Goal: Task Accomplishment & Management: Use online tool/utility

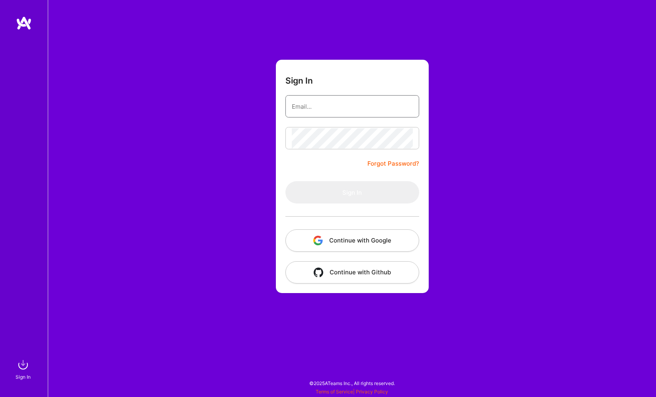
click at [305, 107] on input "email" at bounding box center [352, 106] width 121 height 20
click at [0, 393] on com-1password-button at bounding box center [0, 393] width 0 height 0
type input "[PERSON_NAME][EMAIL_ADDRESS][PERSON_NAME][DOMAIN_NAME]"
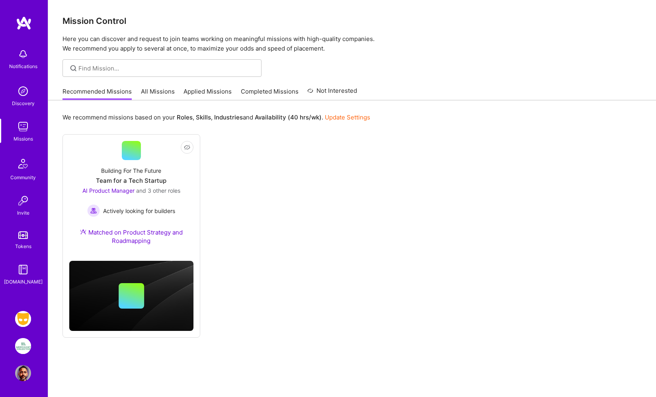
click at [28, 315] on img at bounding box center [23, 319] width 16 height 16
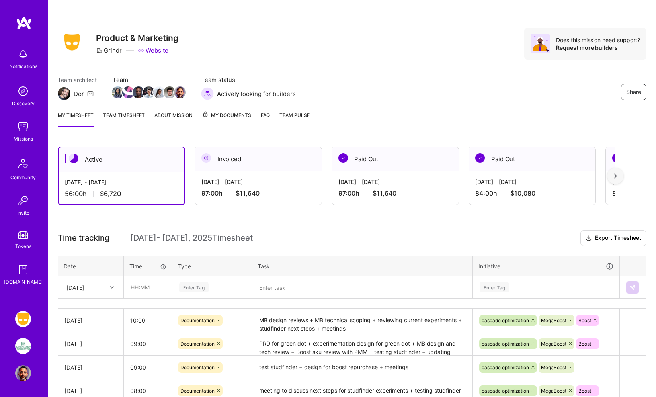
scroll to position [46, 0]
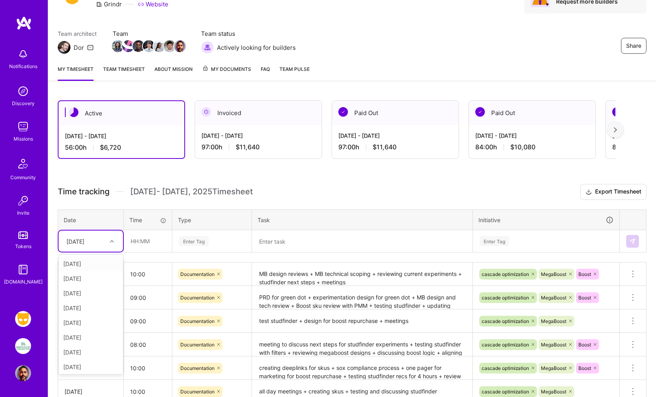
click at [110, 239] on icon at bounding box center [112, 241] width 4 height 4
click at [78, 365] on div "[DATE]" at bounding box center [91, 365] width 64 height 15
click at [135, 238] on input "text" at bounding box center [147, 240] width 47 height 21
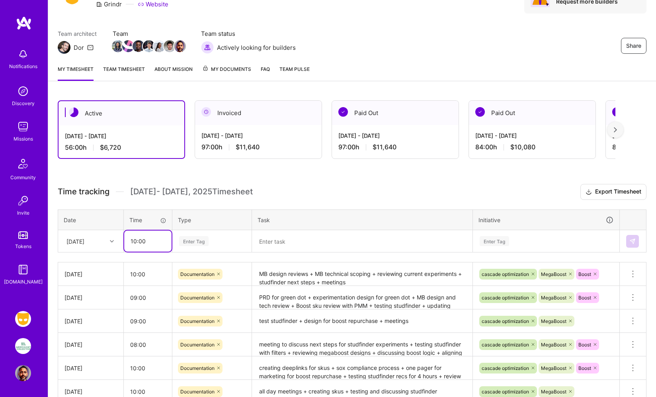
type input "10:00"
click at [195, 242] on div "Enter Tag" at bounding box center [193, 241] width 29 height 12
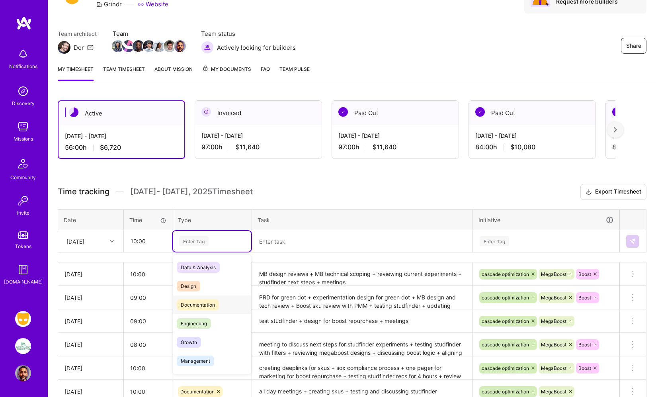
click at [197, 303] on span "Documentation" at bounding box center [198, 304] width 42 height 11
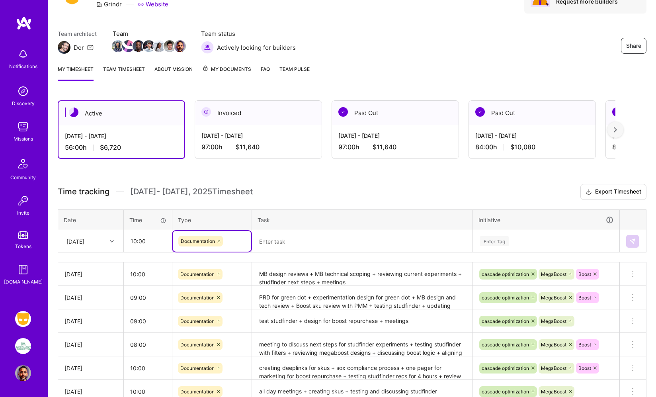
click at [271, 241] on textarea at bounding box center [362, 241] width 219 height 21
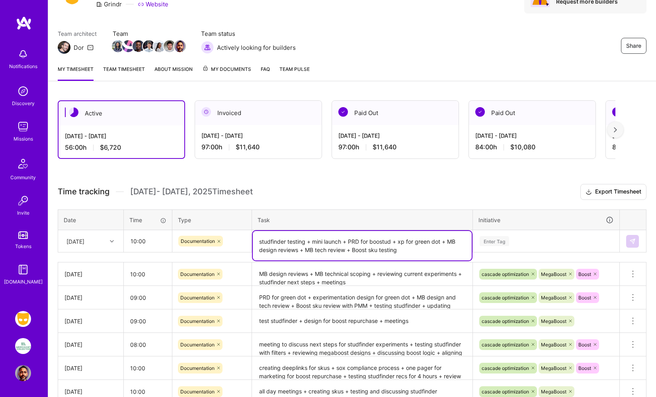
type textarea "studfinder testing + mini launch + PRD for boostud + xp for green dot + MB desi…"
click at [492, 239] on div "Enter Tag" at bounding box center [546, 241] width 146 height 21
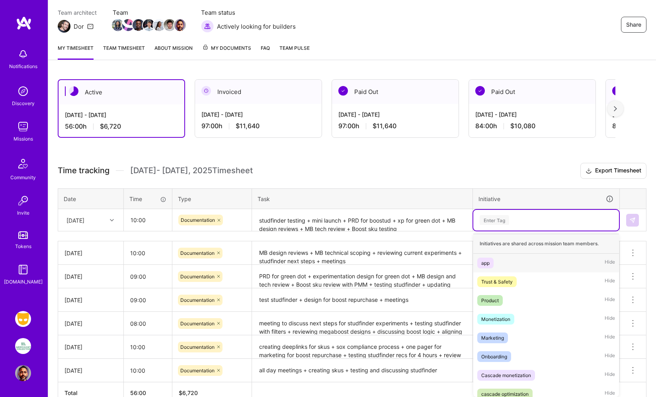
scroll to position [70, 0]
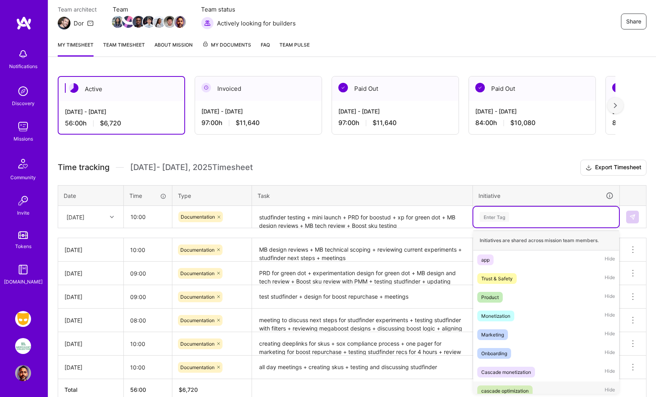
drag, startPoint x: 511, startPoint y: 390, endPoint x: 515, endPoint y: 356, distance: 33.6
click at [511, 390] on div "cascade optimization" at bounding box center [504, 390] width 47 height 8
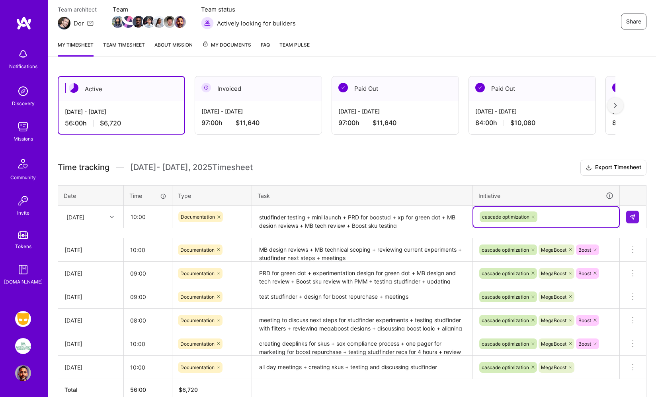
click at [547, 216] on div "cascade optimization" at bounding box center [546, 217] width 135 height 12
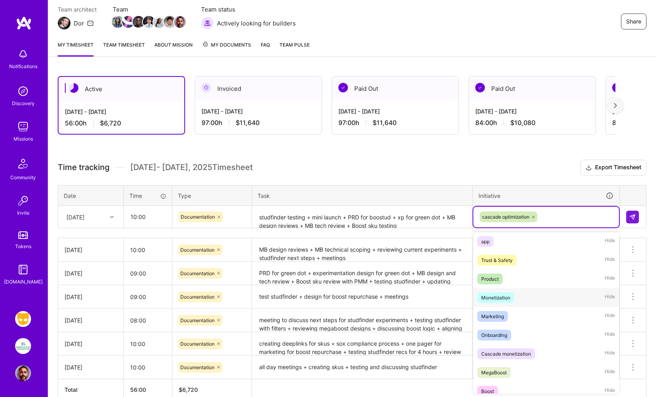
scroll to position [21, 0]
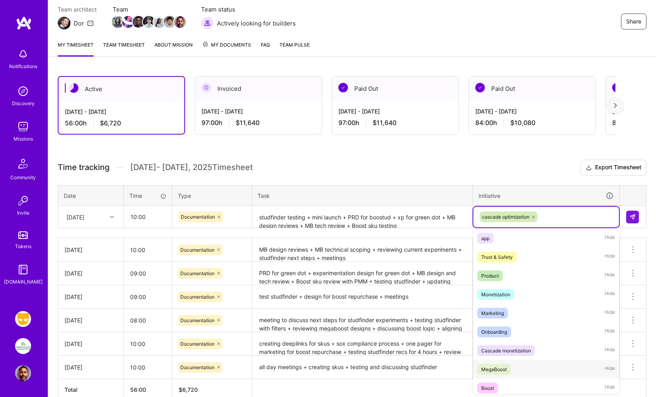
click at [502, 368] on div "MegaBoost" at bounding box center [493, 369] width 25 height 8
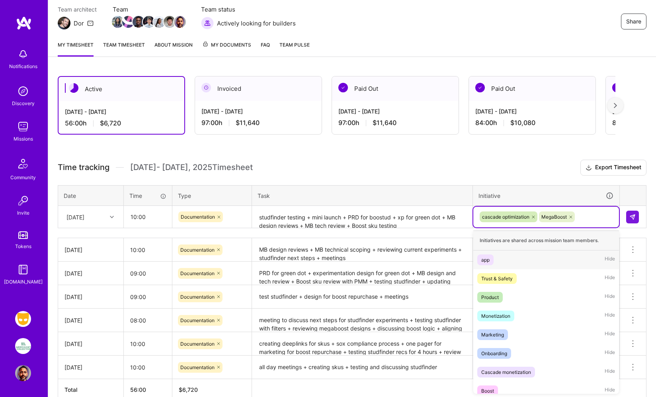
click at [588, 215] on div "cascade optimization MegaBoost" at bounding box center [546, 217] width 135 height 12
click at [515, 393] on div "Boost Hide" at bounding box center [546, 390] width 146 height 19
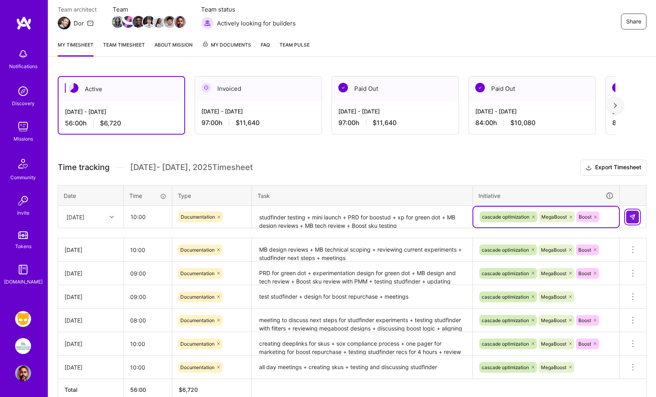
click at [629, 216] on img at bounding box center [632, 217] width 6 height 6
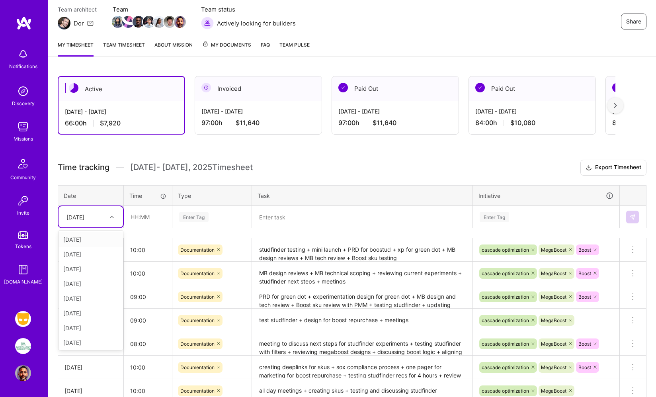
click at [113, 217] on icon at bounding box center [112, 217] width 4 height 4
click at [76, 340] on div "[DATE]" at bounding box center [91, 341] width 64 height 15
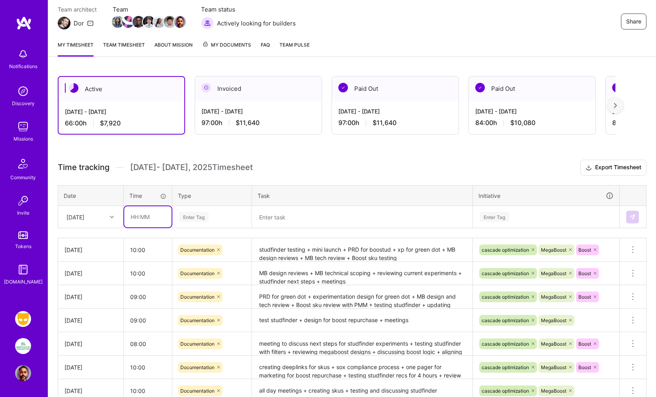
click at [141, 219] on input "text" at bounding box center [147, 216] width 47 height 21
type input "09:00"
click at [189, 219] on div "Enter Tag" at bounding box center [193, 217] width 29 height 12
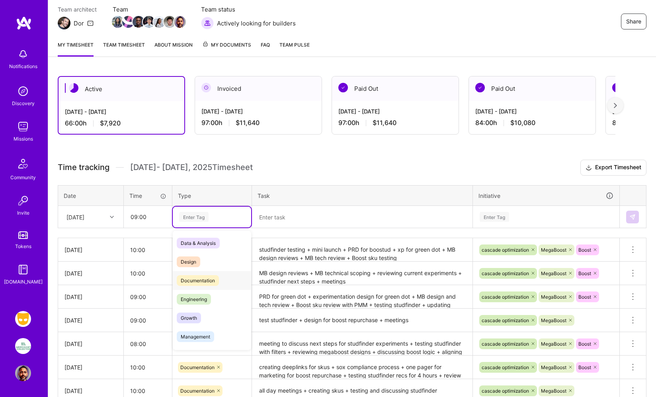
click at [192, 275] on span "Documentation" at bounding box center [198, 280] width 42 height 11
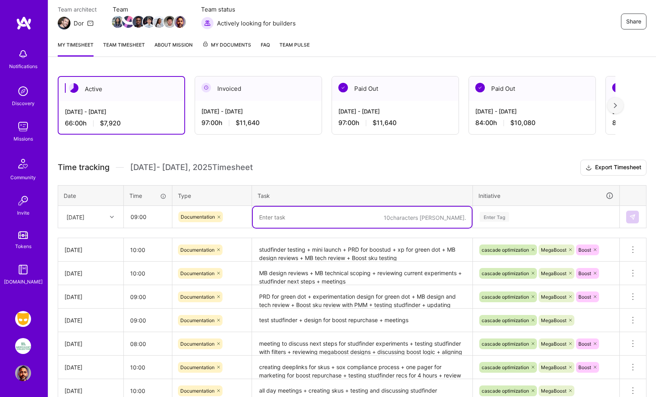
click at [273, 215] on textarea at bounding box center [362, 217] width 219 height 21
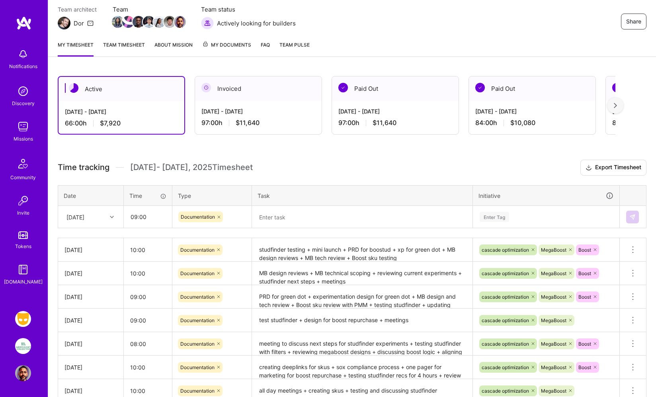
scroll to position [125, 0]
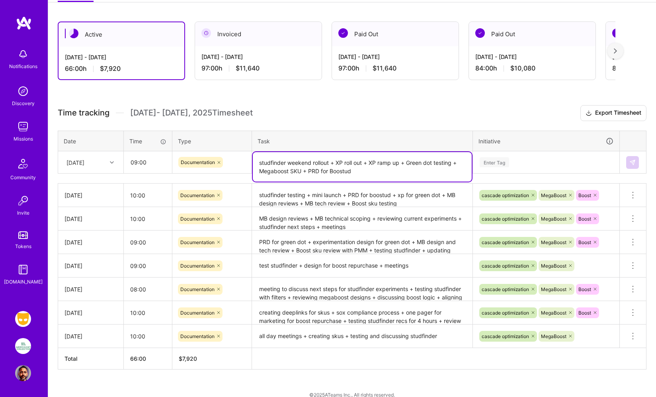
type textarea "studfinder weekend rollout + XP roll out + XP ramp up + Green dot testing + Meg…"
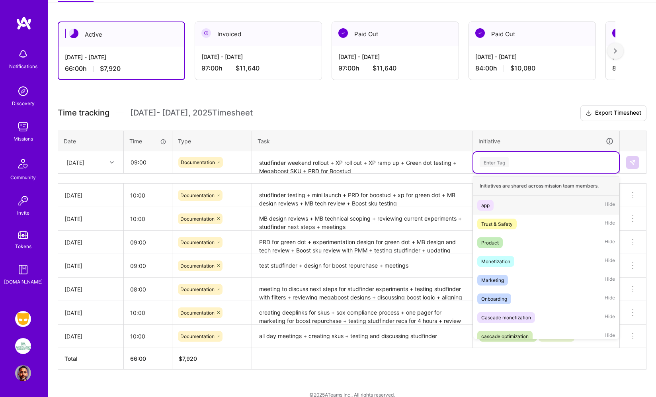
click at [504, 162] on div "Enter Tag" at bounding box center [494, 162] width 29 height 12
drag, startPoint x: 511, startPoint y: 337, endPoint x: 528, endPoint y: 298, distance: 42.8
click at [511, 337] on div "cascade optimization" at bounding box center [504, 336] width 47 height 8
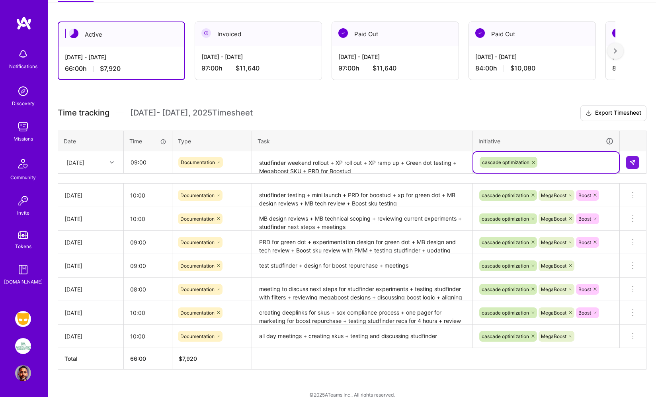
click at [547, 160] on div "cascade optimization" at bounding box center [546, 162] width 135 height 12
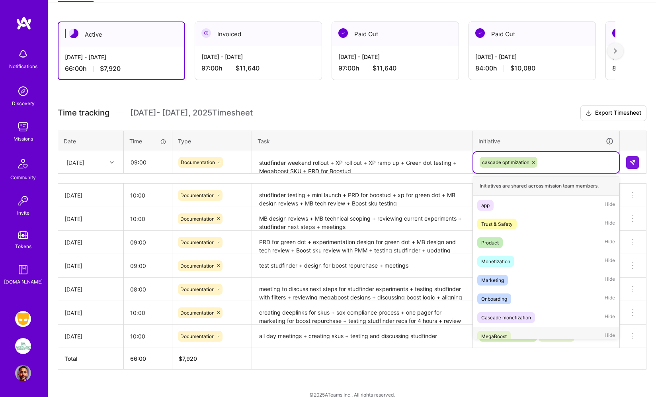
click at [518, 333] on div "MegaBoost Hide" at bounding box center [546, 336] width 146 height 19
click at [584, 161] on div "cascade optimization MegaBoost" at bounding box center [546, 162] width 135 height 12
click at [516, 336] on div "Boost Hide" at bounding box center [546, 336] width 146 height 19
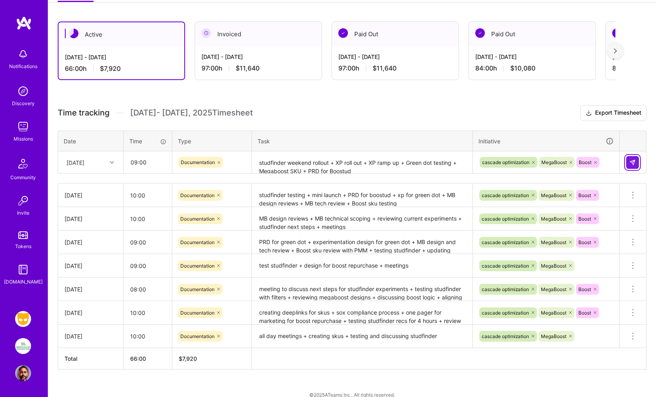
click at [629, 158] on button at bounding box center [632, 162] width 13 height 13
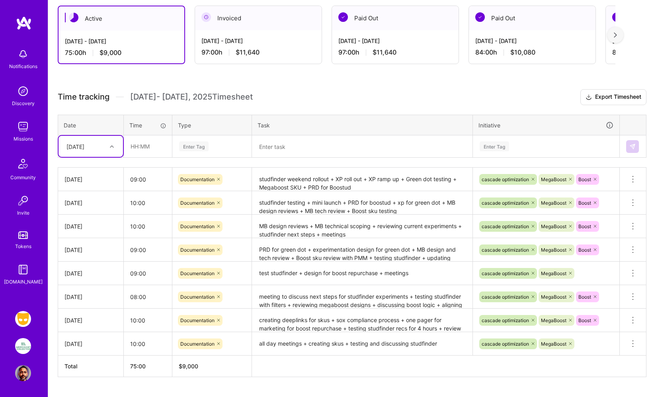
scroll to position [142, 0]
